Goal: Information Seeking & Learning: Learn about a topic

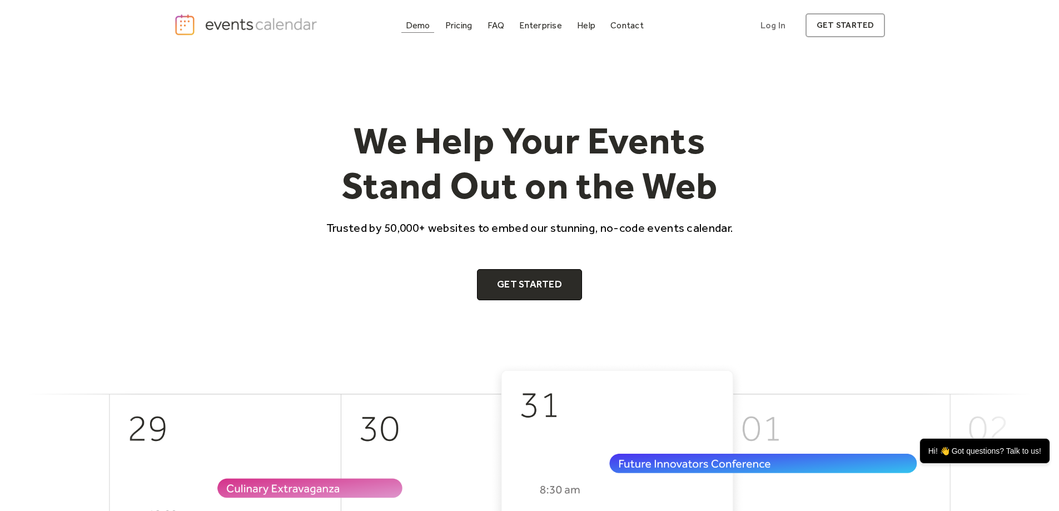
click at [420, 28] on div "Demo" at bounding box center [418, 25] width 24 height 6
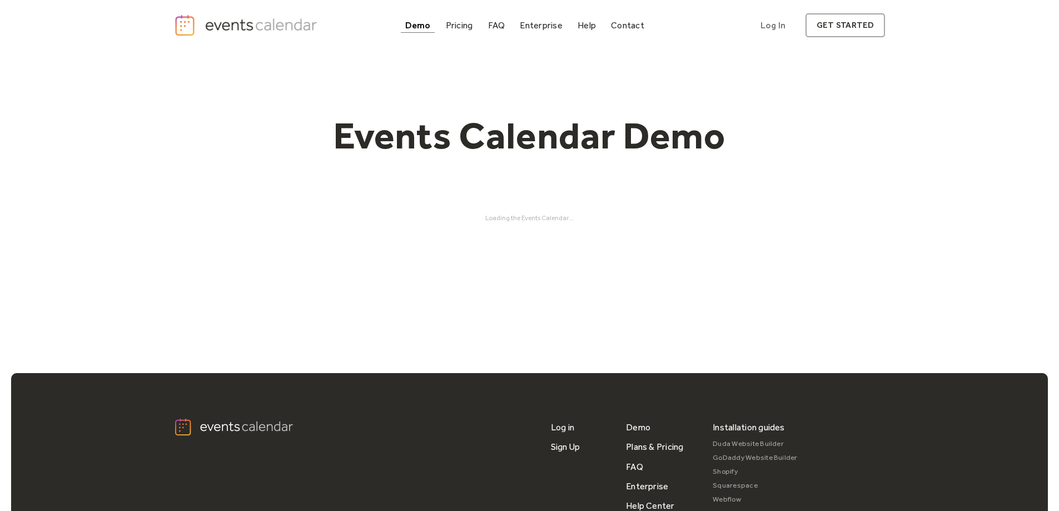
click at [530, 213] on div "Events Calendar Demo Loading the Events Calendar..." at bounding box center [530, 168] width 712 height 234
click at [518, 221] on div "Loading the Events Calendar..." at bounding box center [530, 218] width 712 height 8
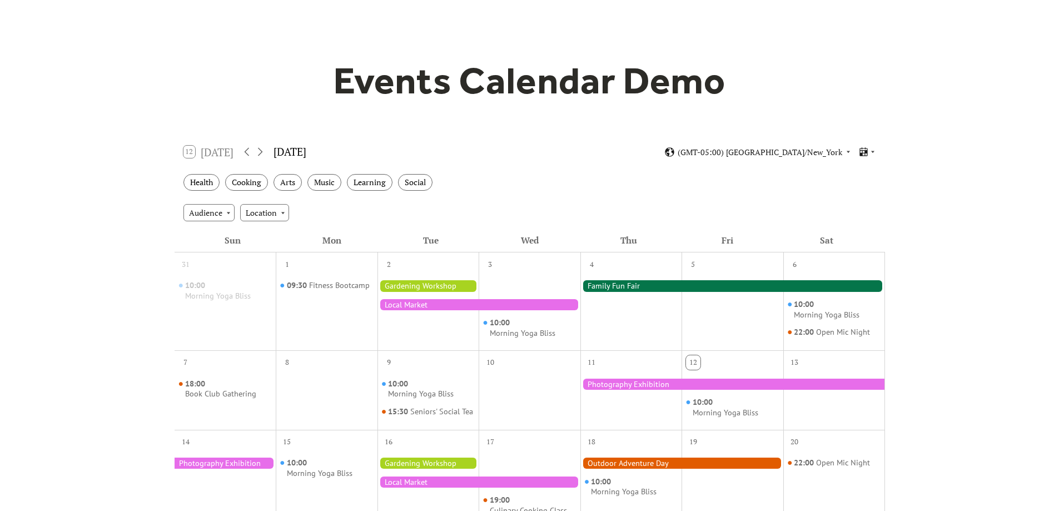
scroll to position [56, 0]
click at [618, 282] on div at bounding box center [732, 285] width 305 height 11
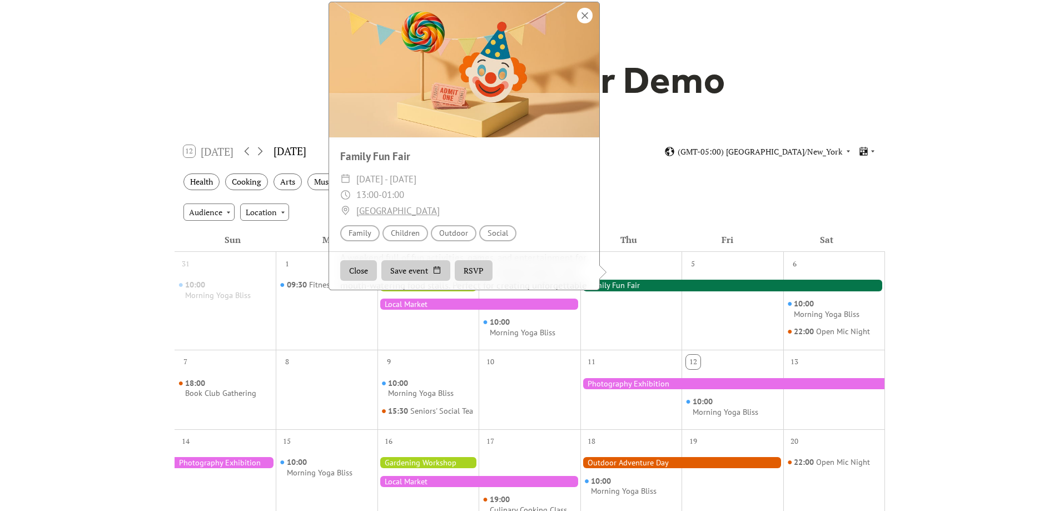
click at [580, 23] on div at bounding box center [585, 16] width 16 height 16
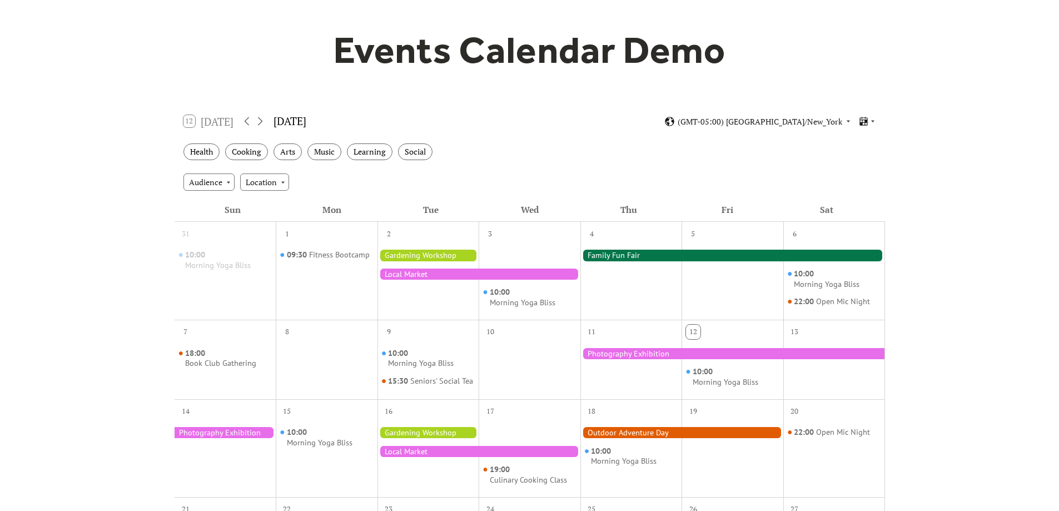
scroll to position [0, 0]
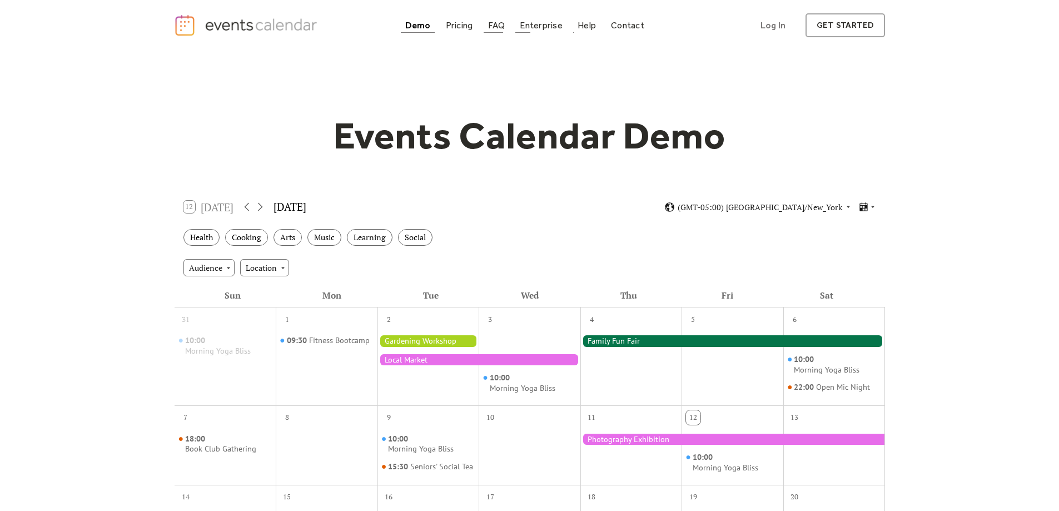
click at [509, 24] on link "FAQ" at bounding box center [497, 25] width 26 height 15
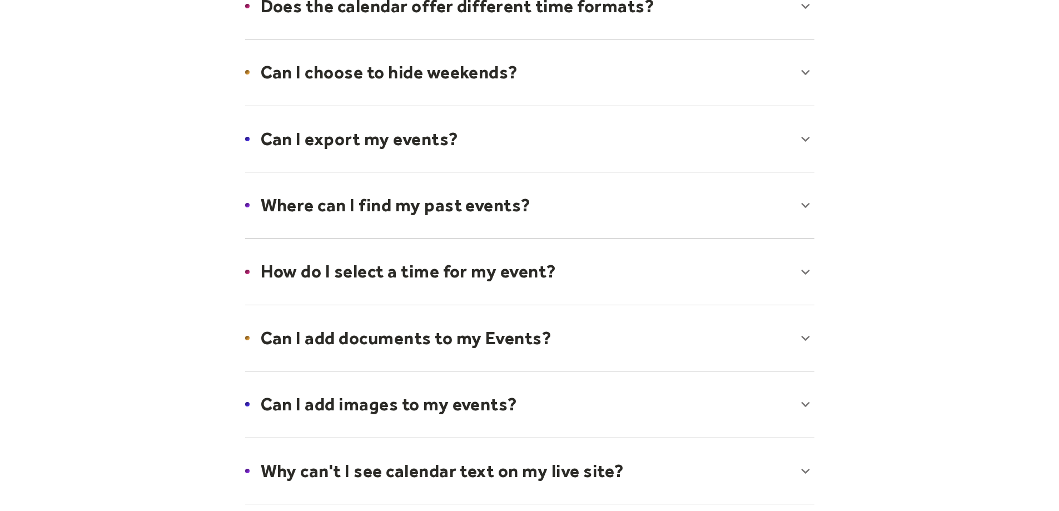
scroll to position [222, 0]
click at [359, 327] on div at bounding box center [530, 337] width 592 height 68
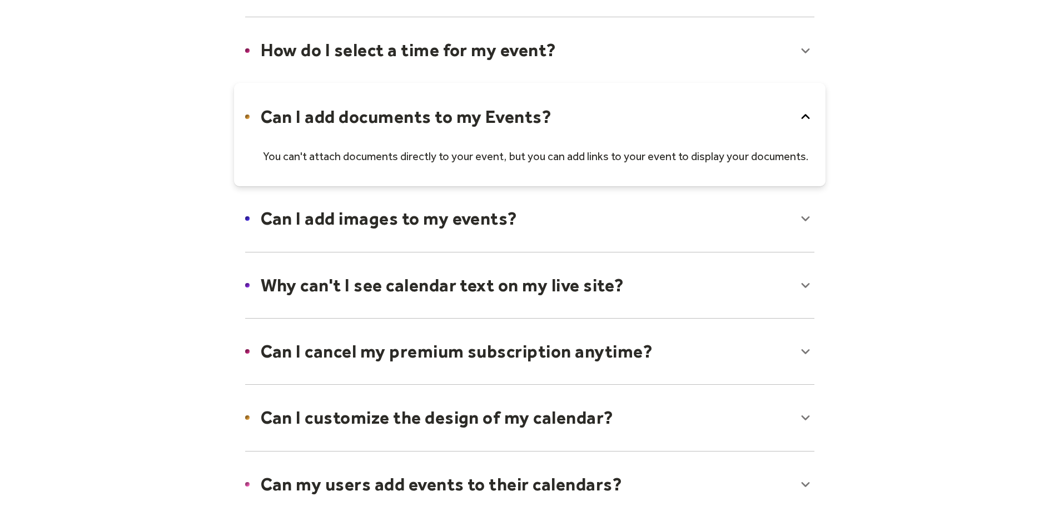
scroll to position [445, 0]
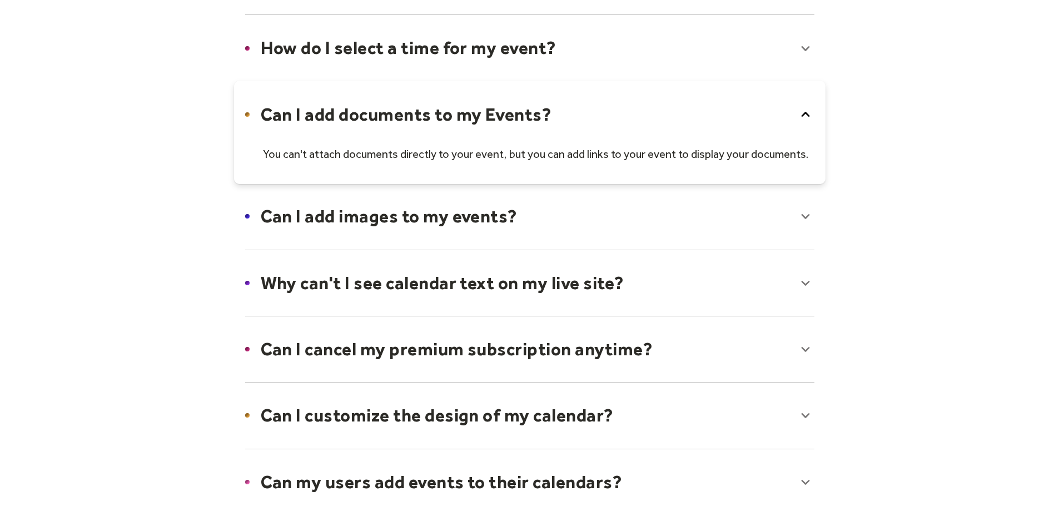
click at [376, 225] on div at bounding box center [530, 216] width 592 height 68
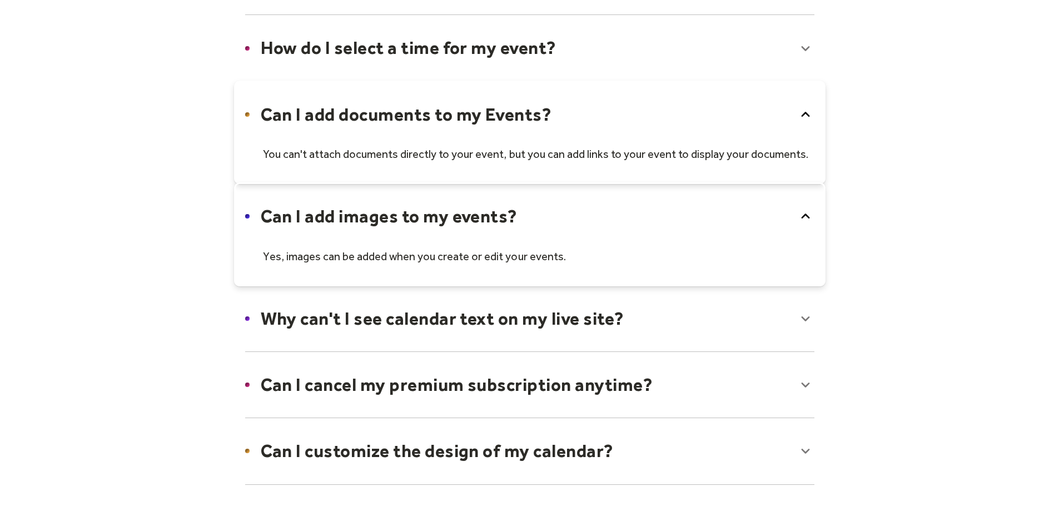
click at [365, 306] on div at bounding box center [530, 319] width 592 height 68
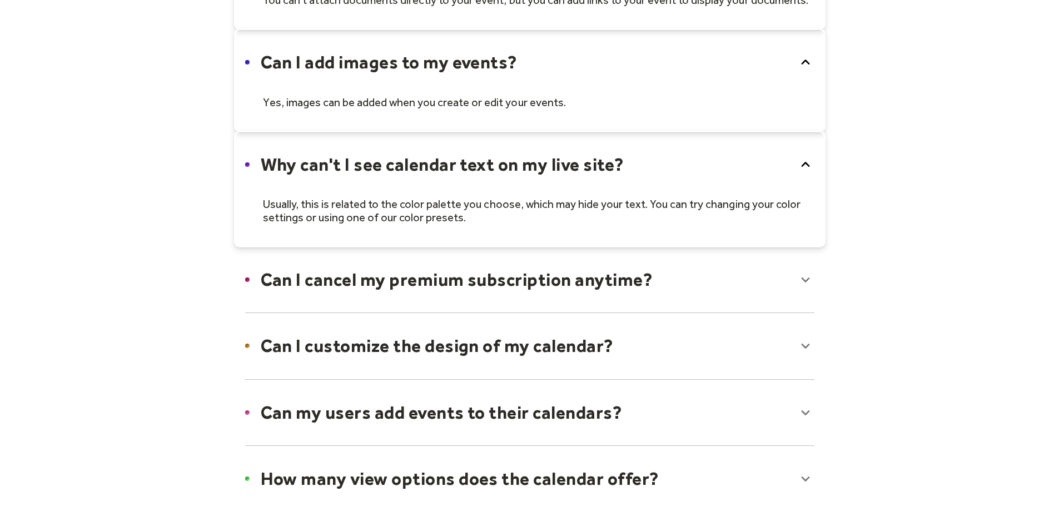
scroll to position [612, 0]
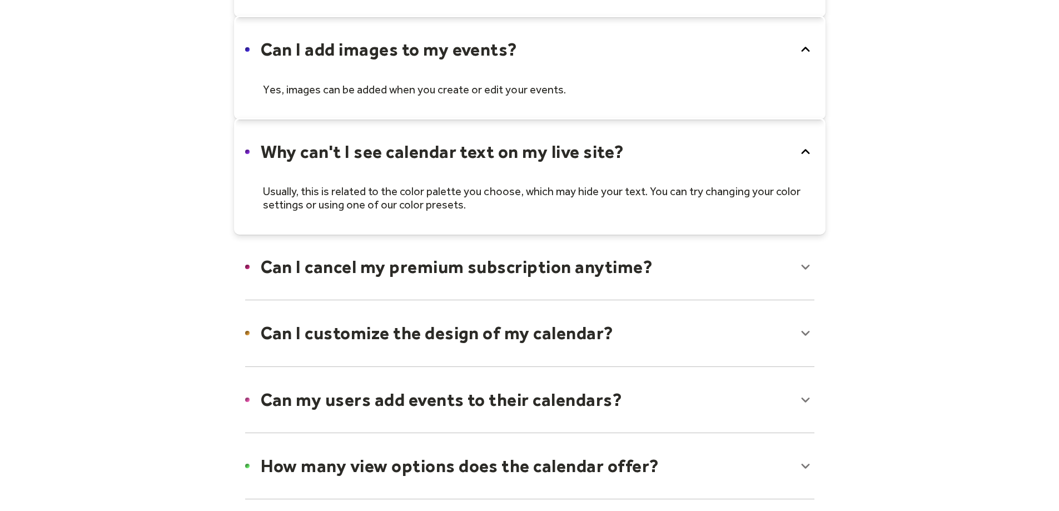
click at [359, 339] on div at bounding box center [530, 333] width 592 height 68
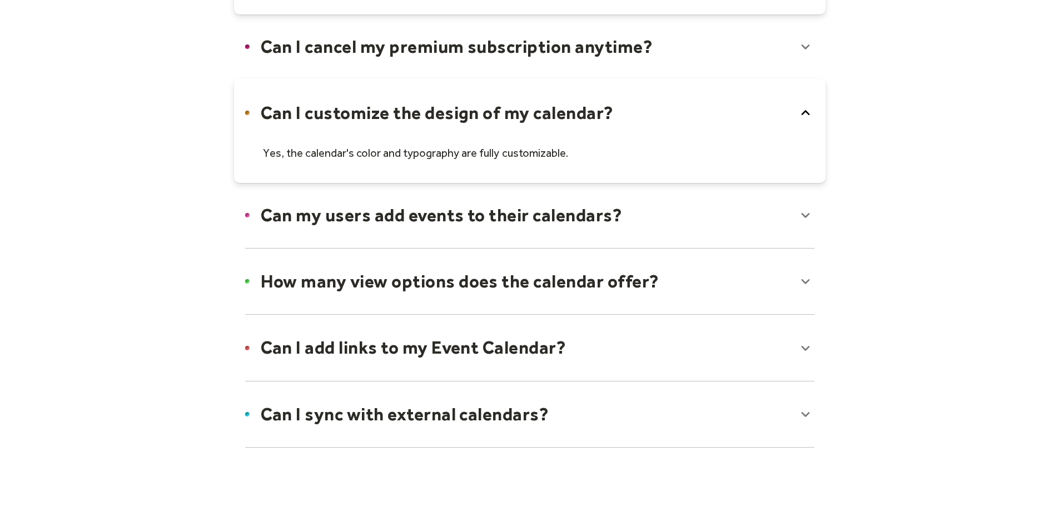
scroll to position [834, 0]
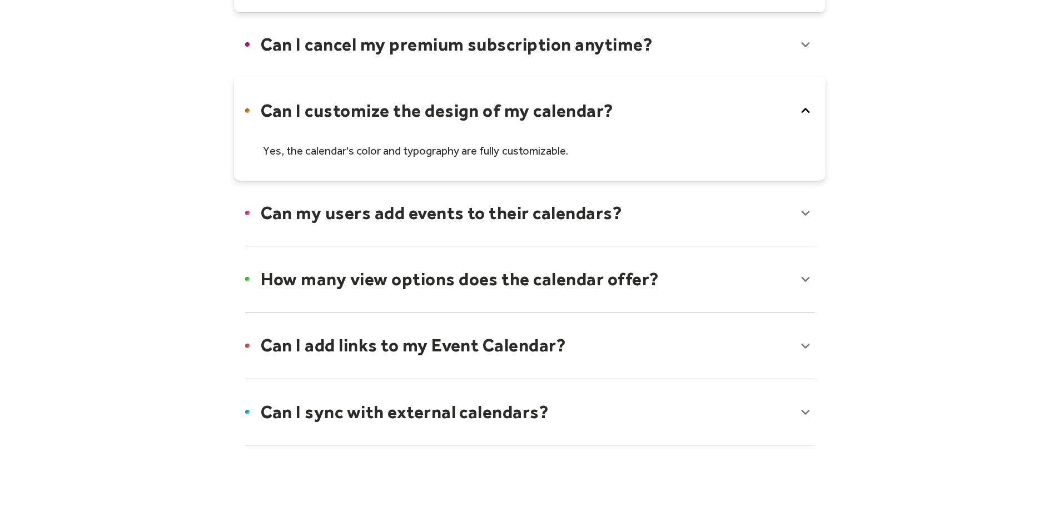
click at [352, 208] on div at bounding box center [530, 213] width 592 height 68
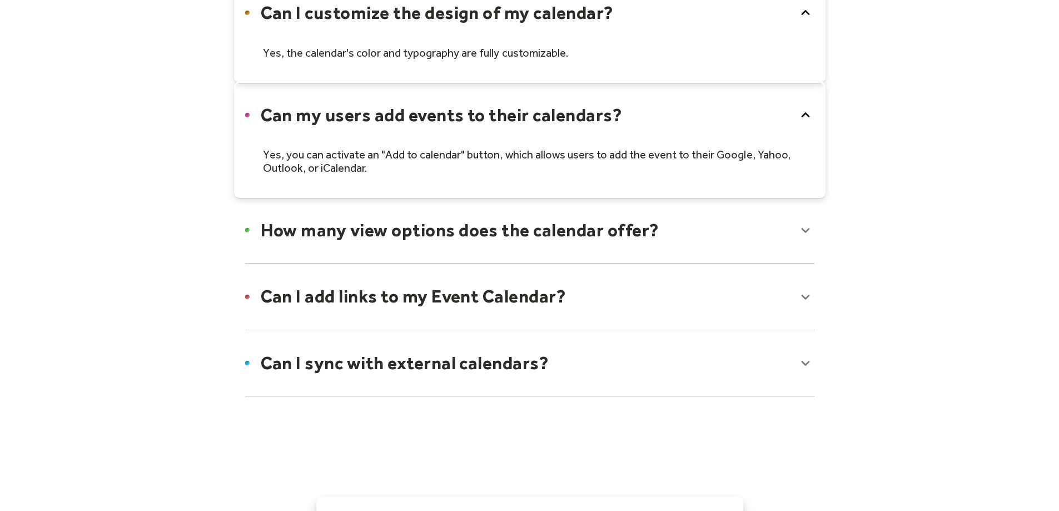
scroll to position [945, 0]
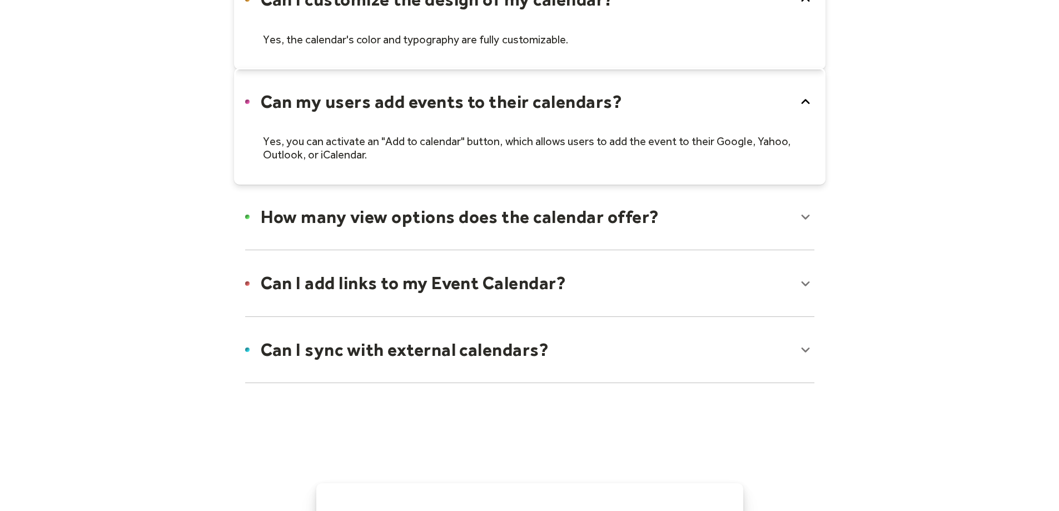
click at [378, 341] on div at bounding box center [530, 350] width 592 height 68
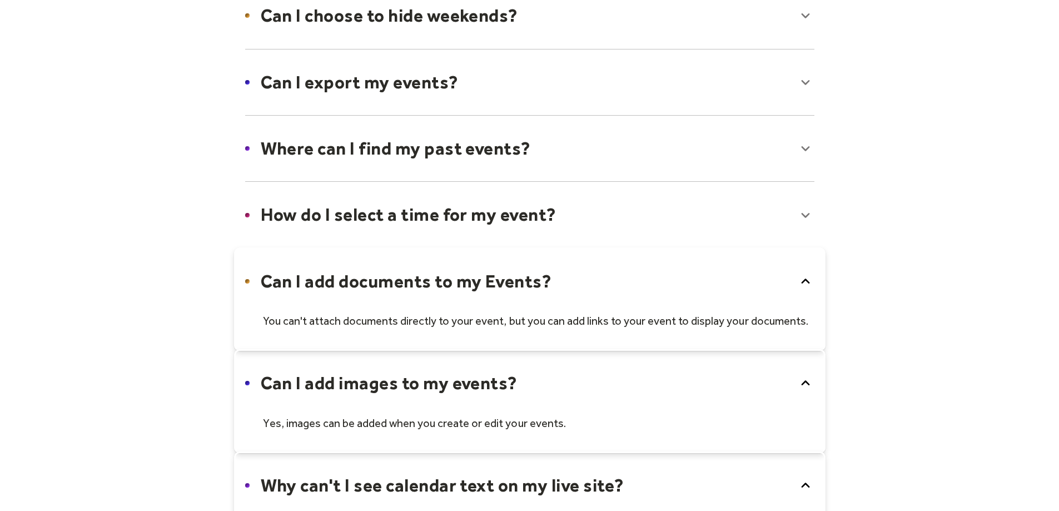
scroll to position [0, 0]
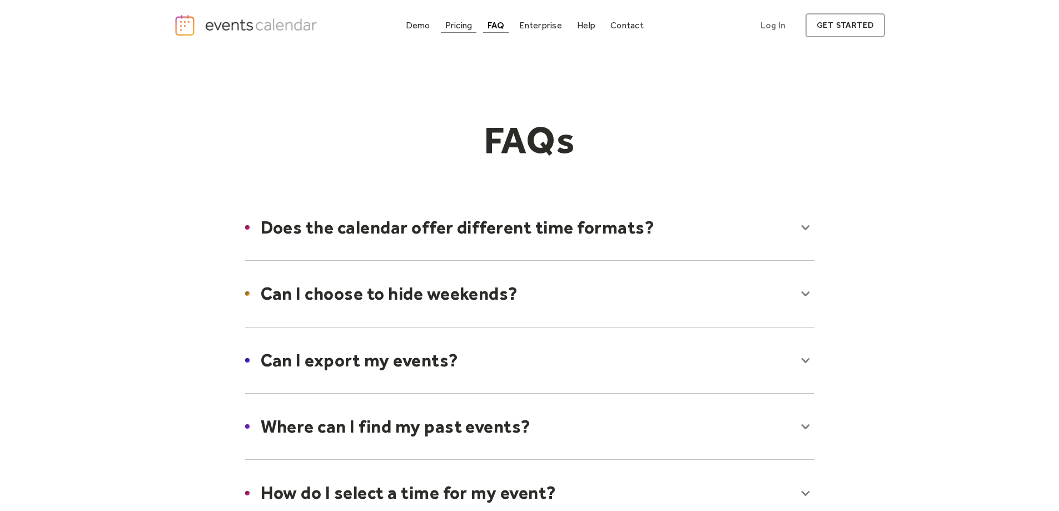
click at [460, 25] on div "Pricing" at bounding box center [458, 25] width 27 height 6
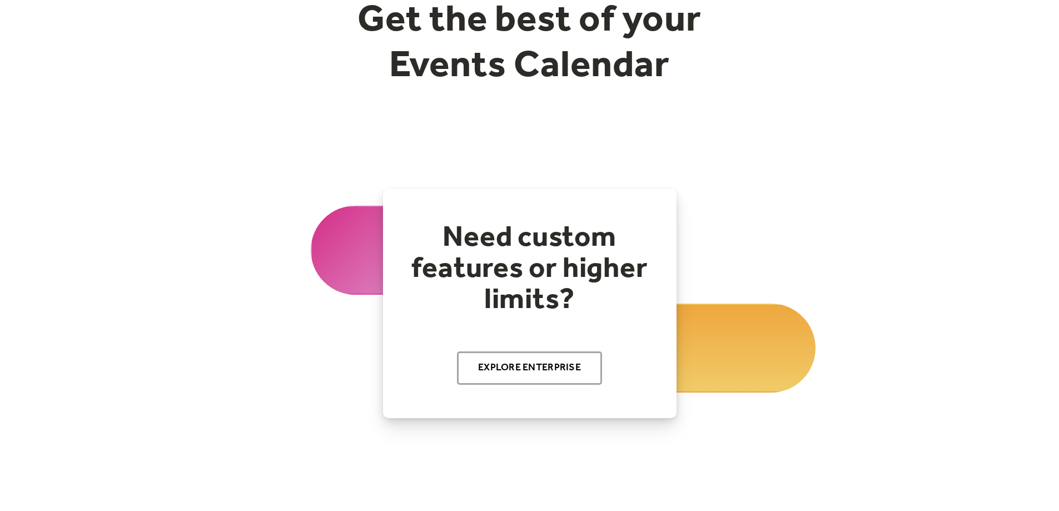
scroll to position [278, 0]
